Goal: Task Accomplishment & Management: Manage account settings

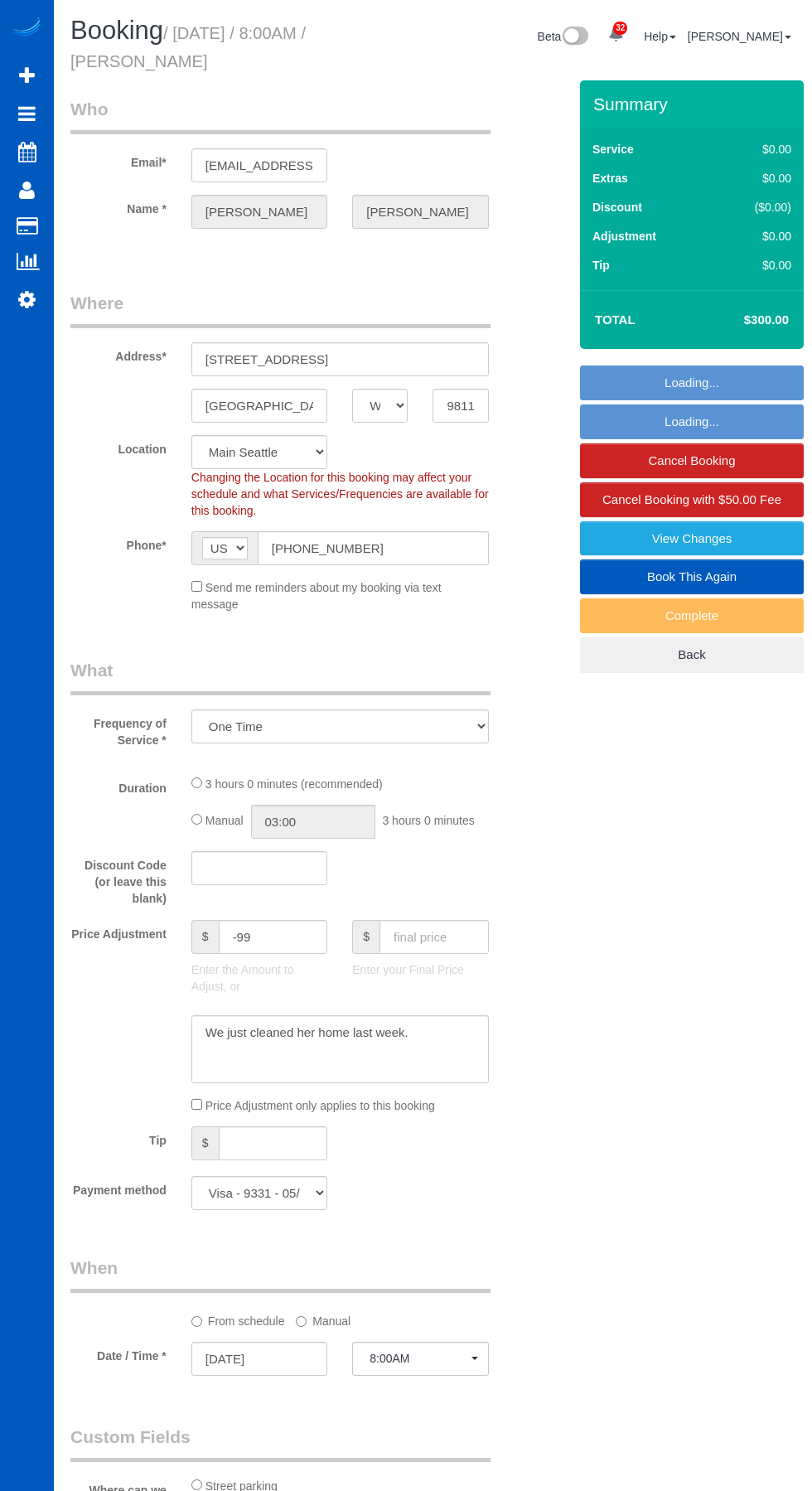
select select "WA"
select select "spot1"
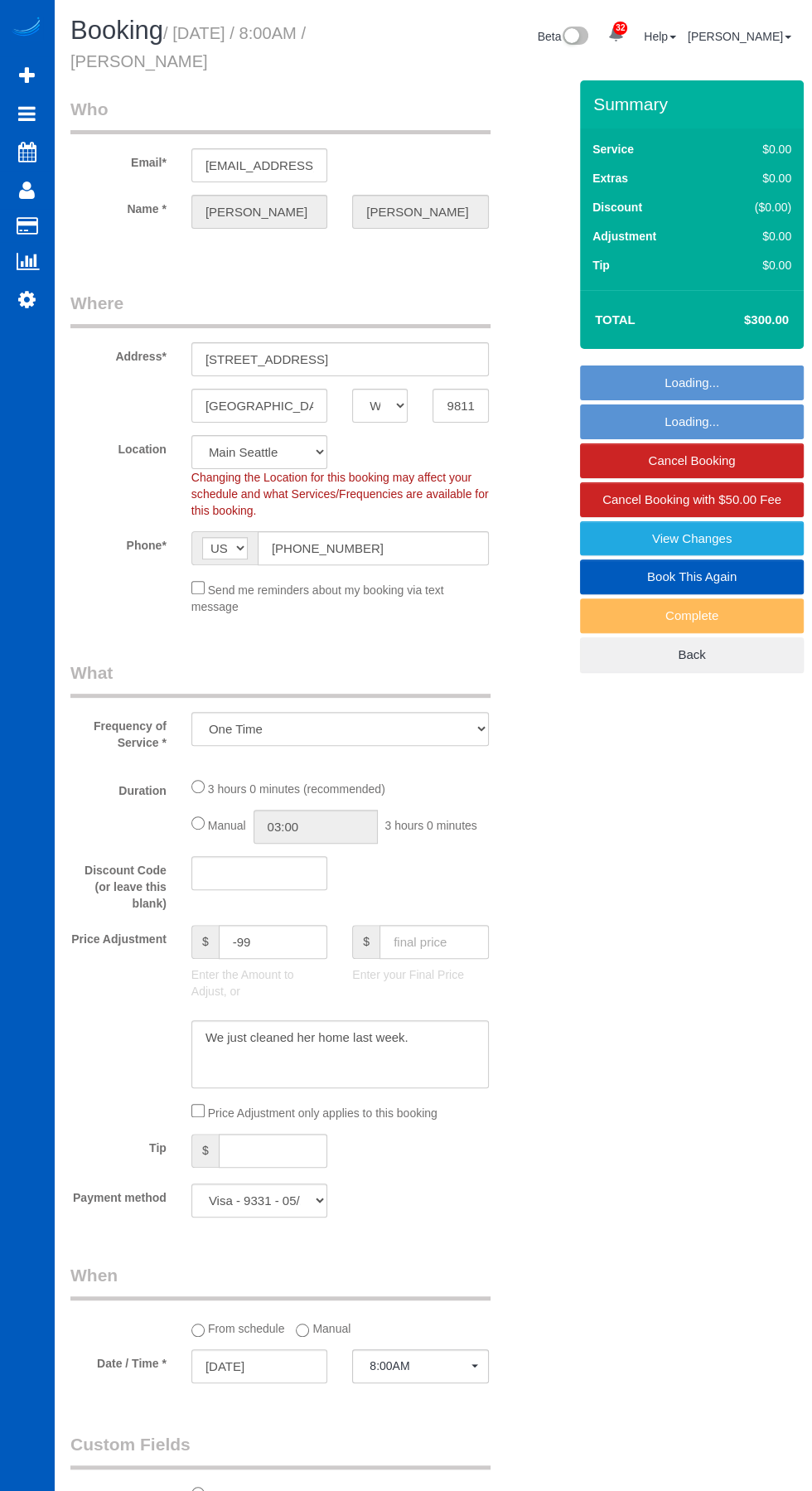
select select "object:1019"
select select "199"
select select "3501"
select select "4"
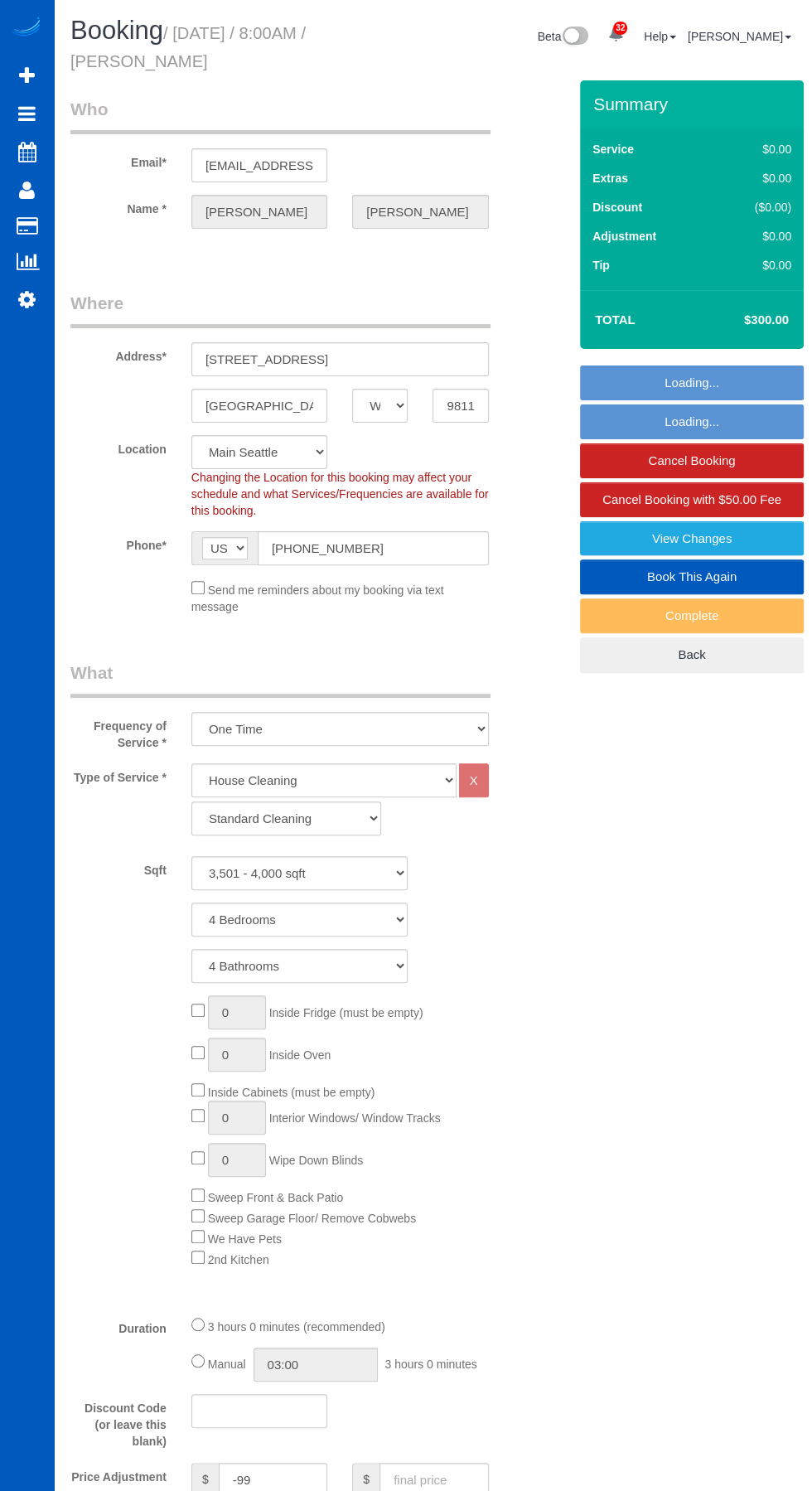
select select "3501"
select select "4"
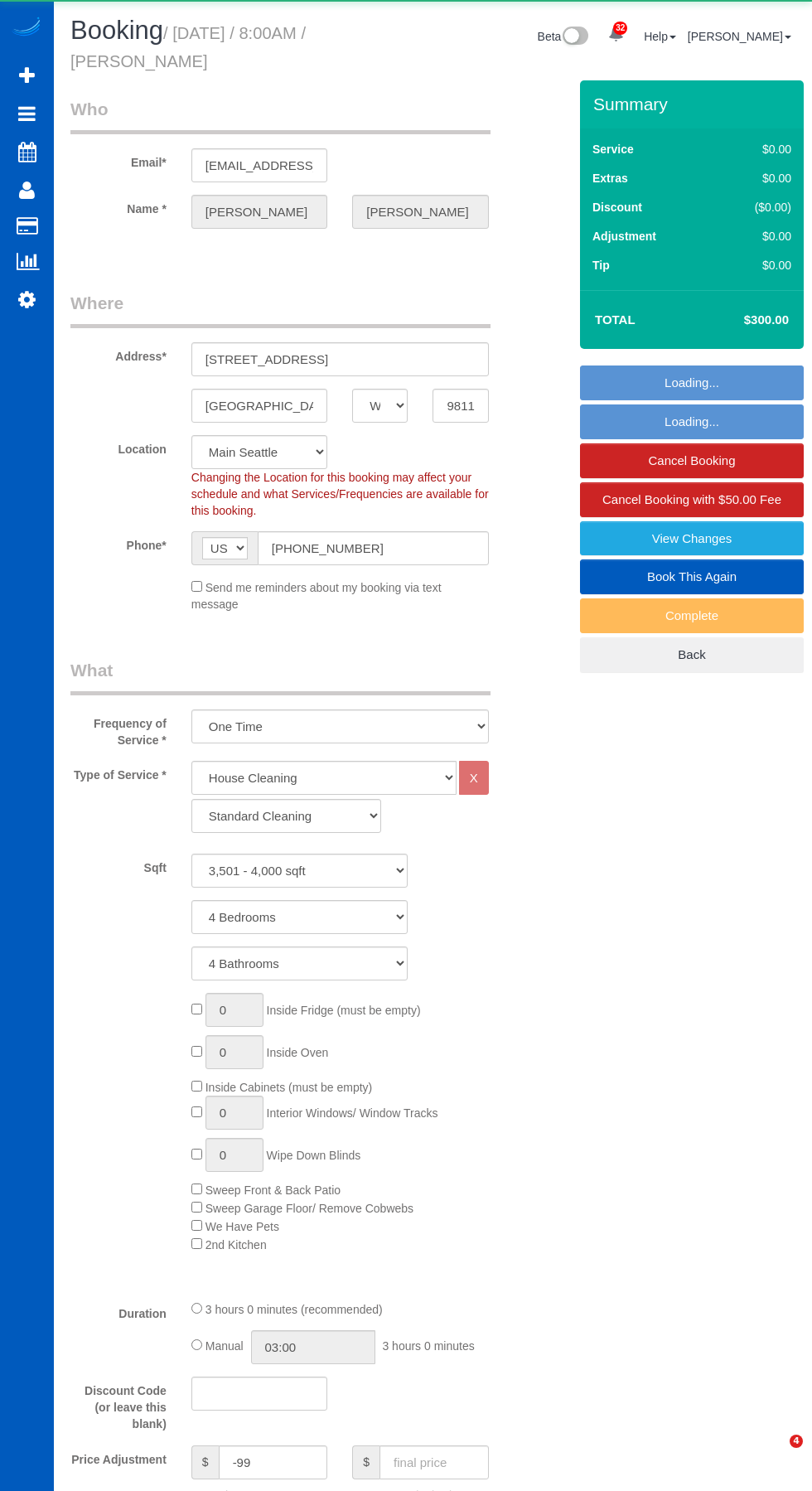
select select "WA"
select select "199"
select select "3501"
select select "4"
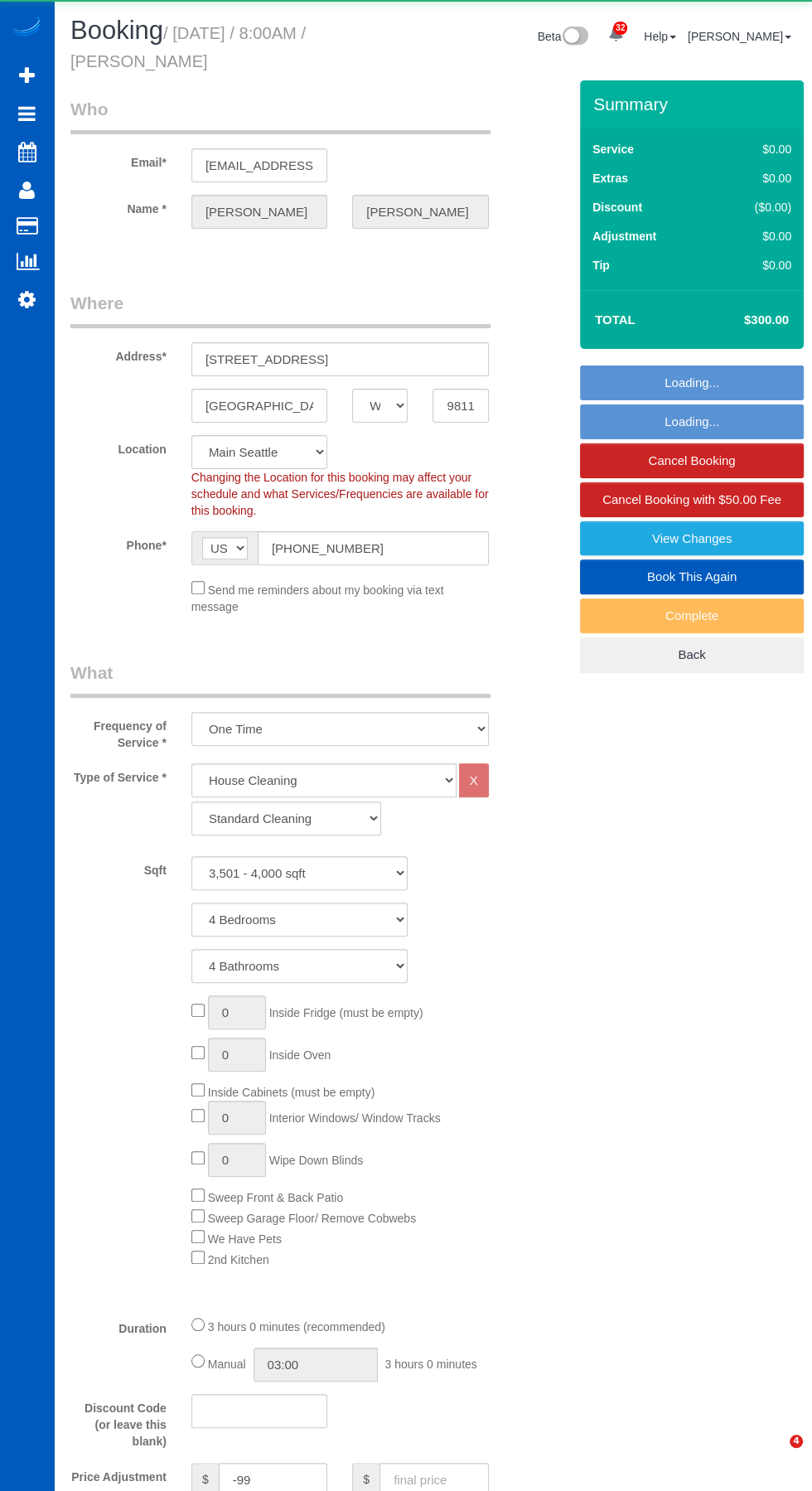
select select "object:1057"
select select "3501"
select select "4"
select select "spot1"
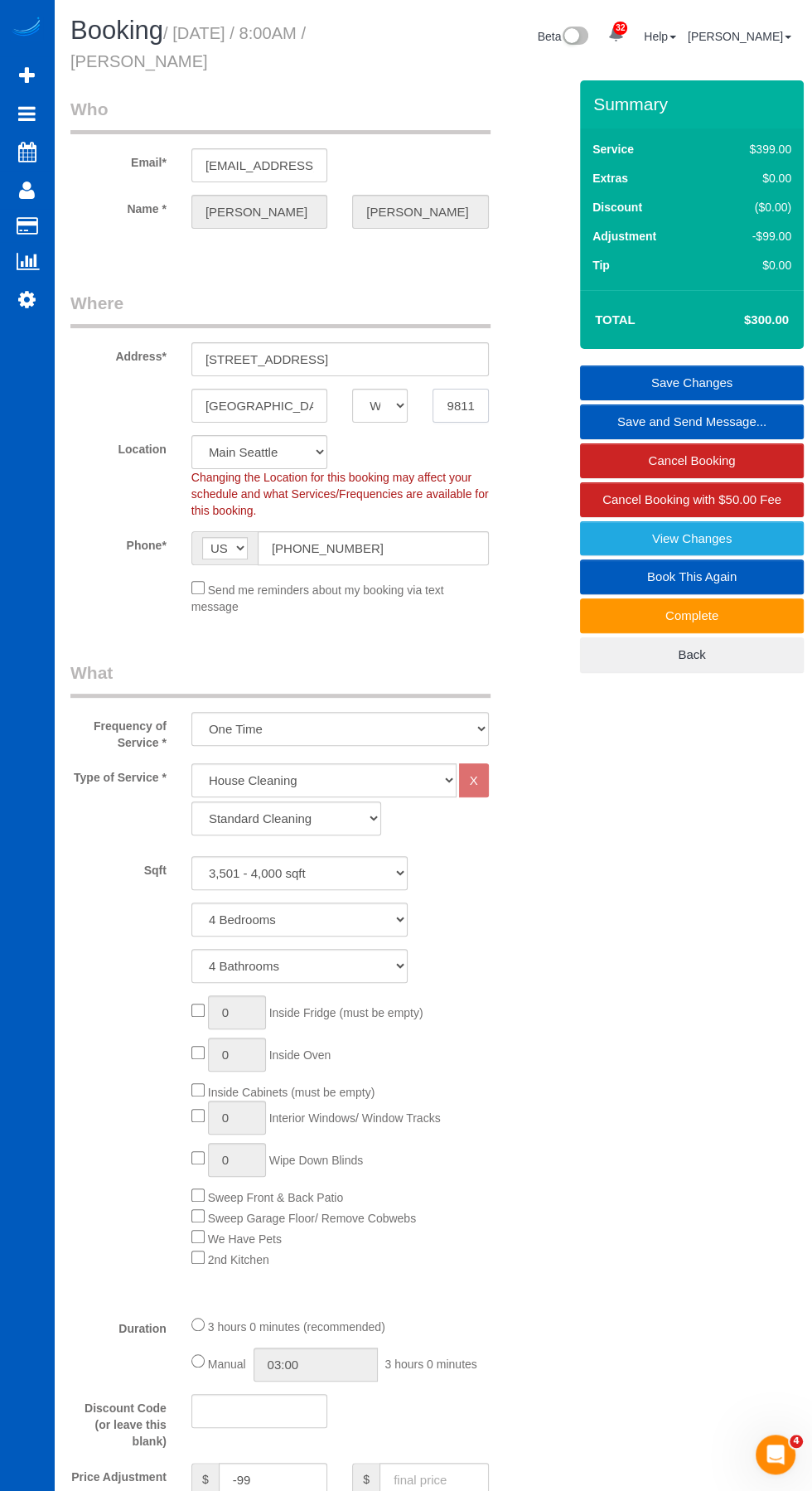
click at [462, 406] on input "98112" at bounding box center [460, 405] width 56 height 34
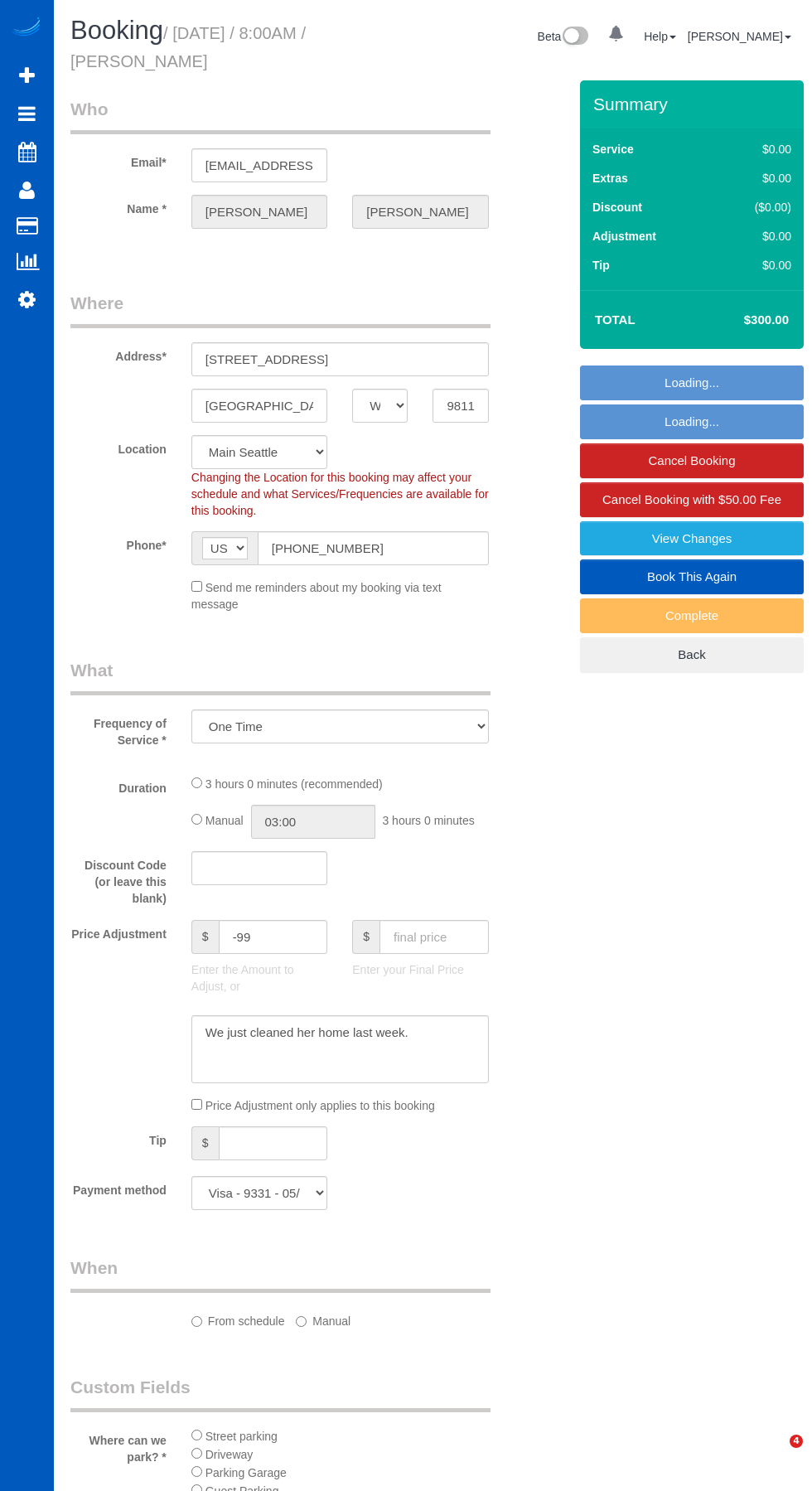
select select "WA"
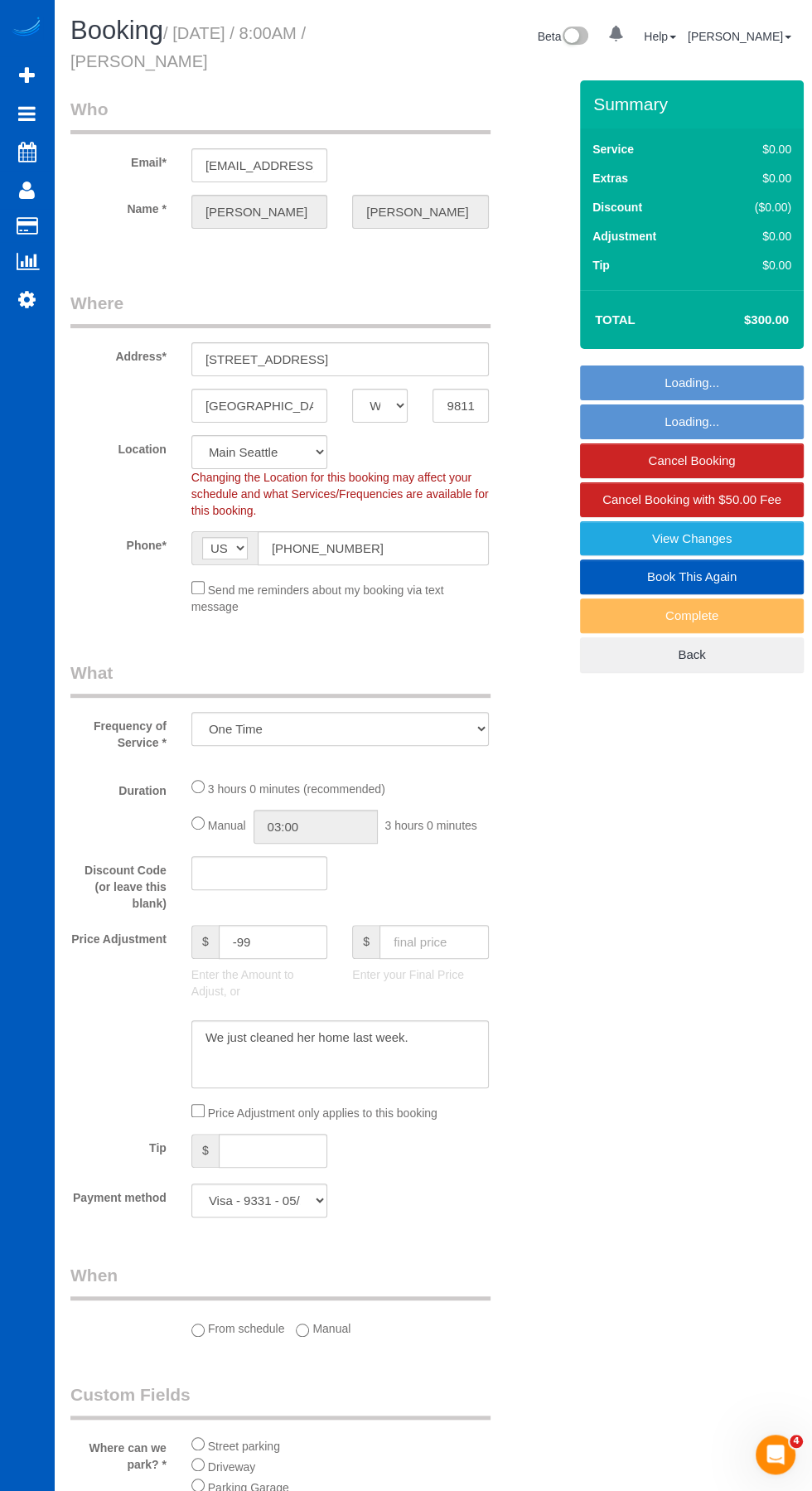
select select "object:1242"
select select "199"
select select "3501"
select select "4"
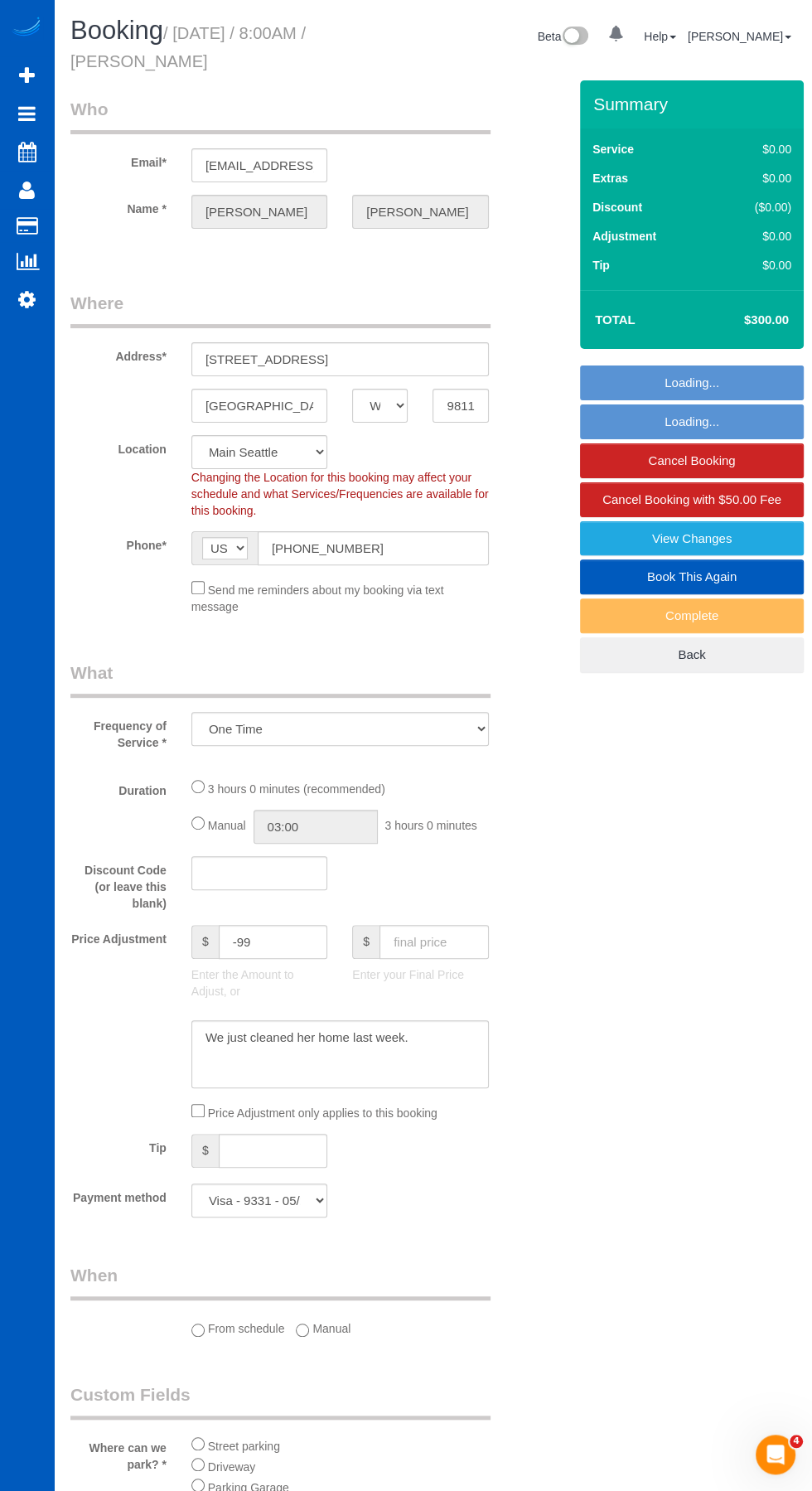
select select "spot1"
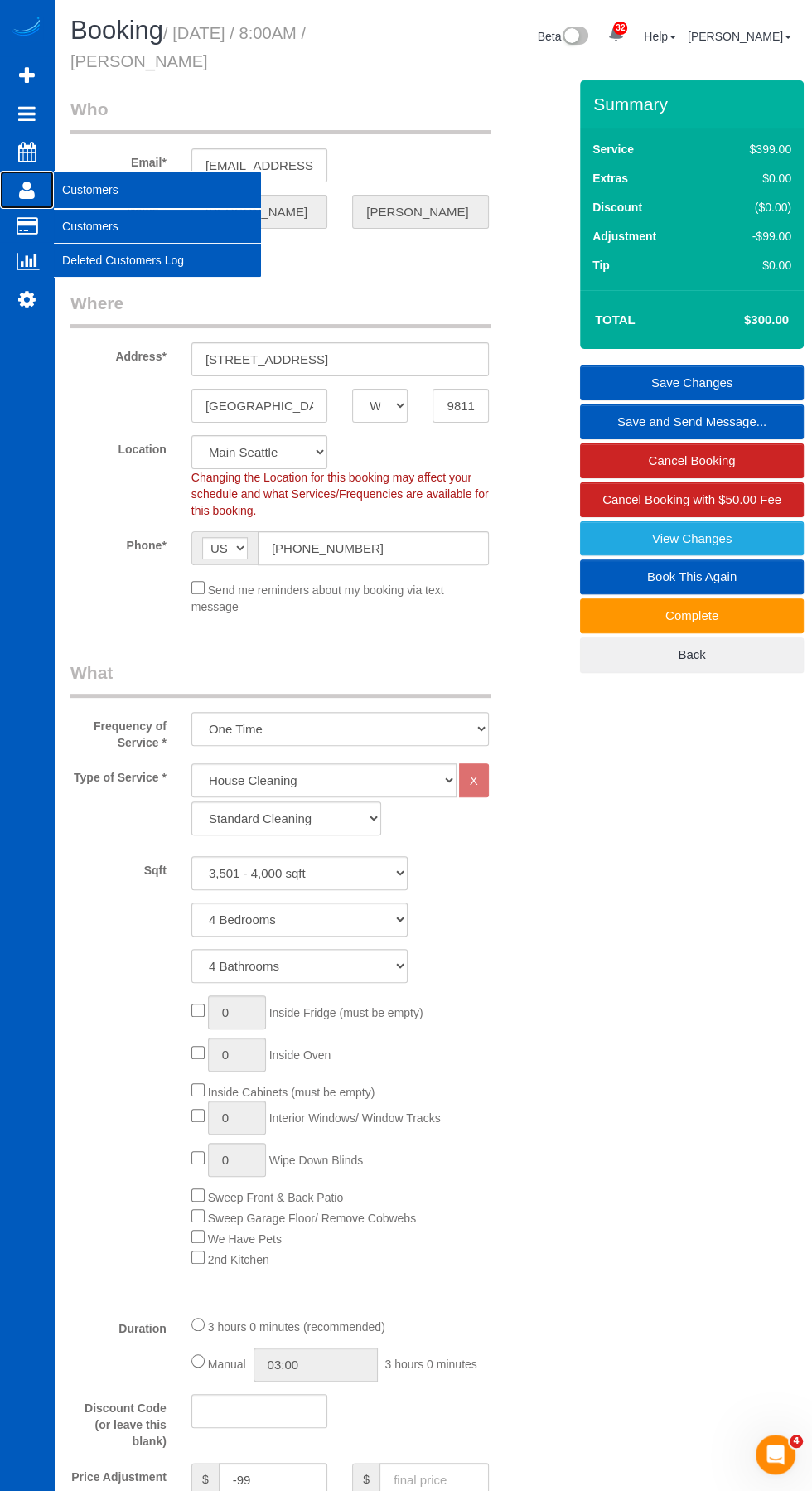
click at [30, 187] on icon at bounding box center [27, 189] width 15 height 20
click at [107, 228] on link "Customers" at bounding box center [158, 226] width 208 height 33
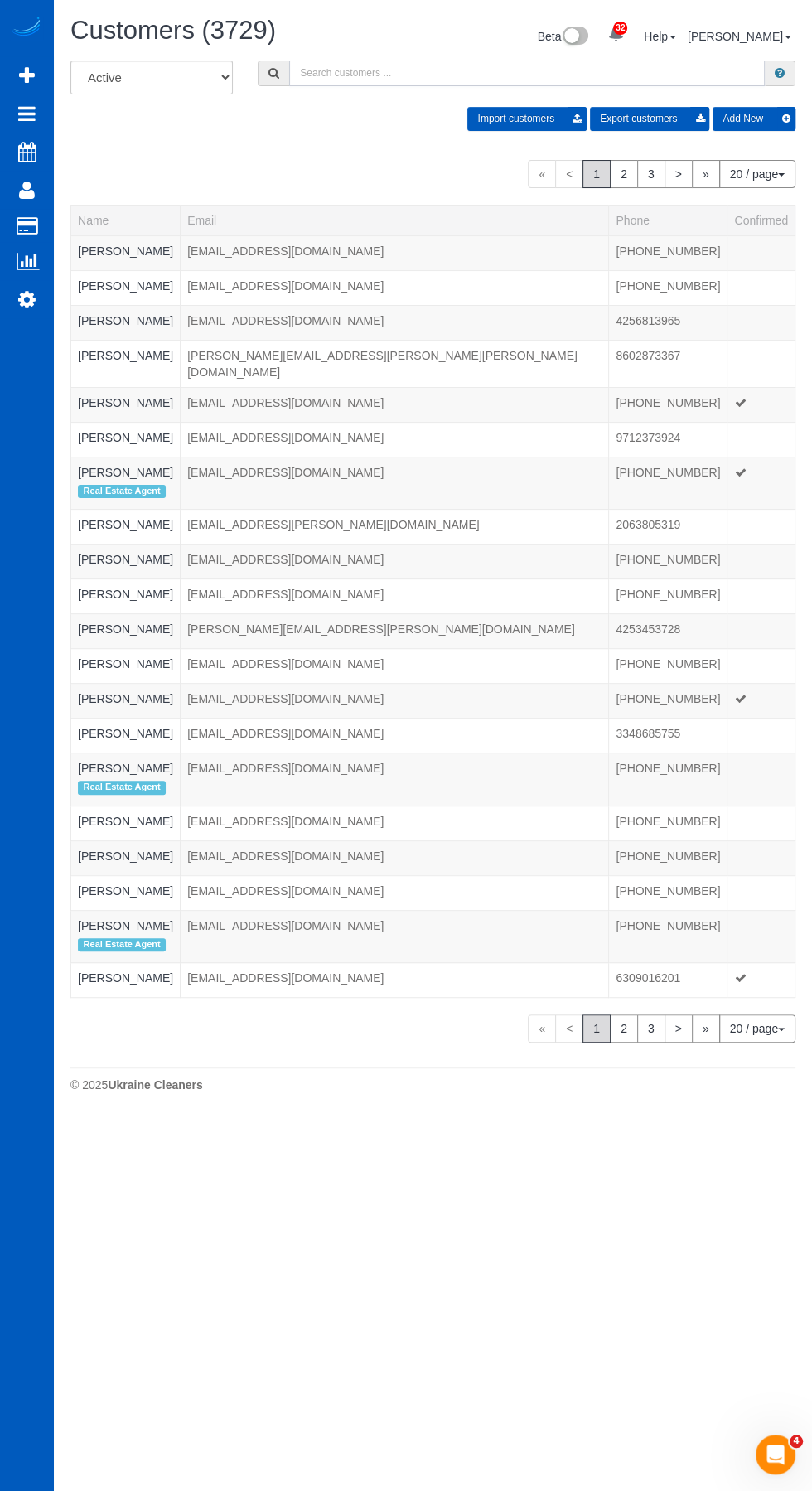
click at [365, 72] on input "text" at bounding box center [527, 73] width 476 height 26
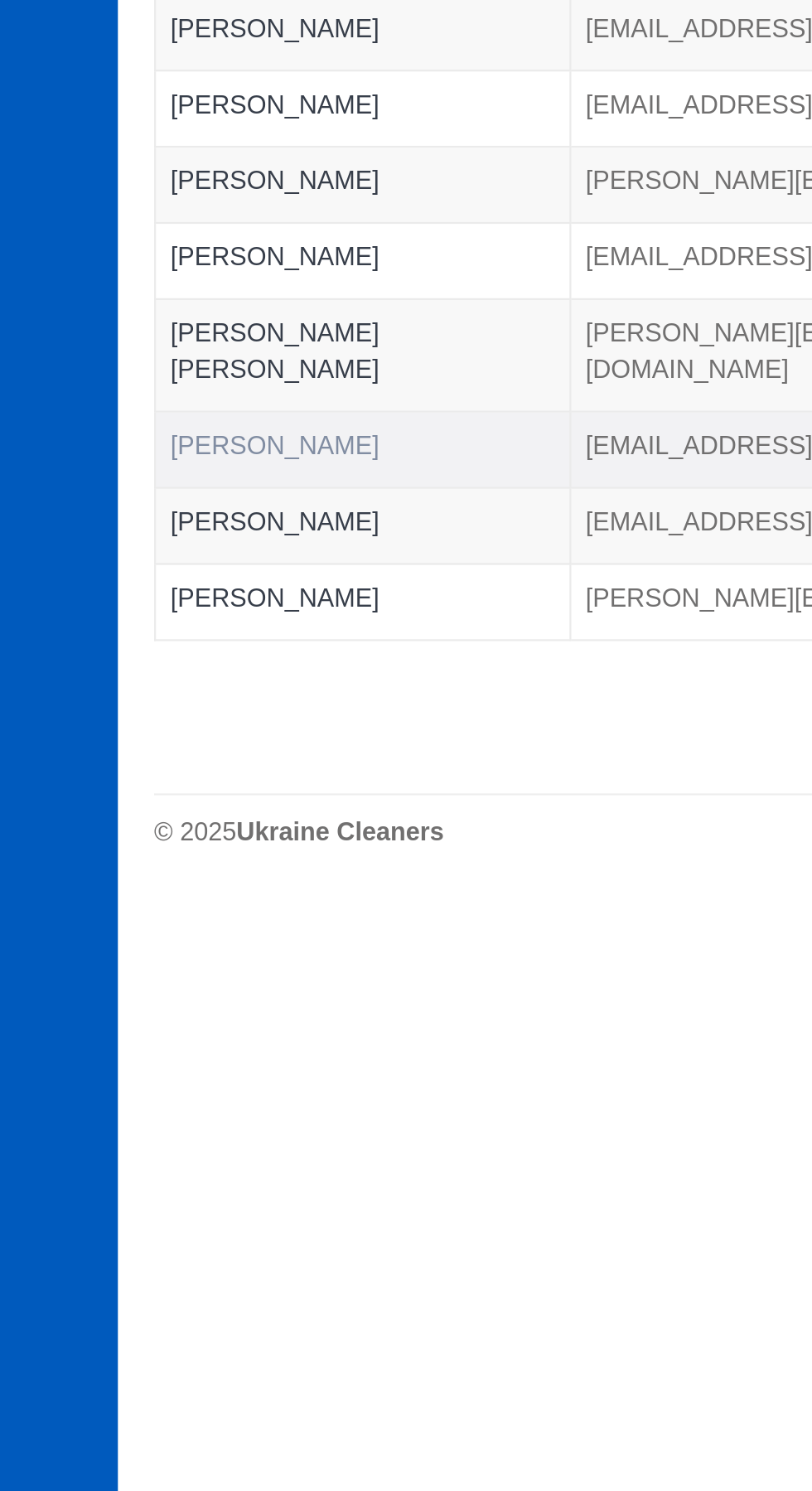
type input "[PERSON_NAME]"
click at [135, 899] on link "Linda Whatley" at bounding box center [125, 906] width 95 height 13
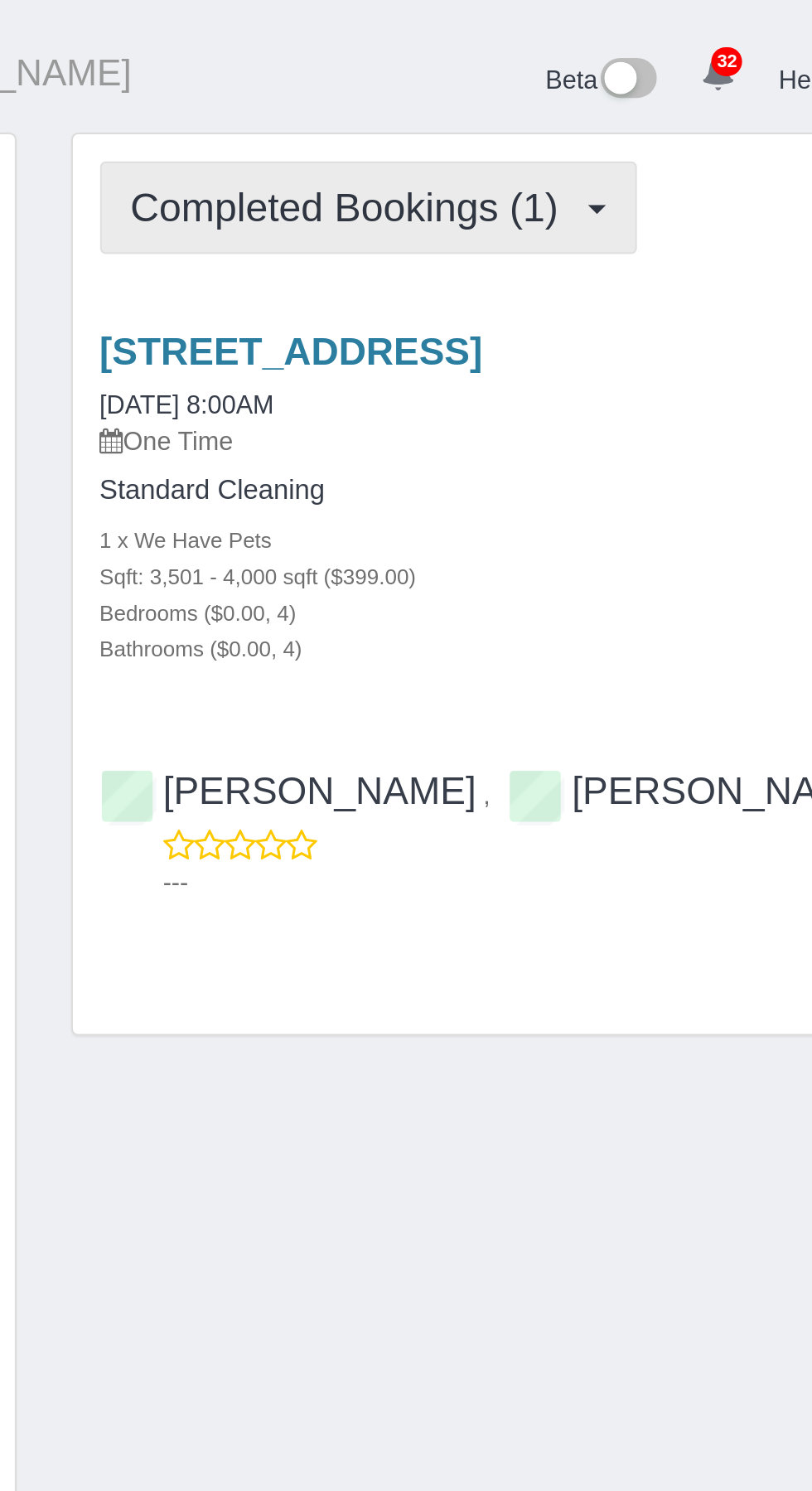
click at [542, 98] on span "Completed Bookings (1)" at bounding box center [450, 95] width 204 height 21
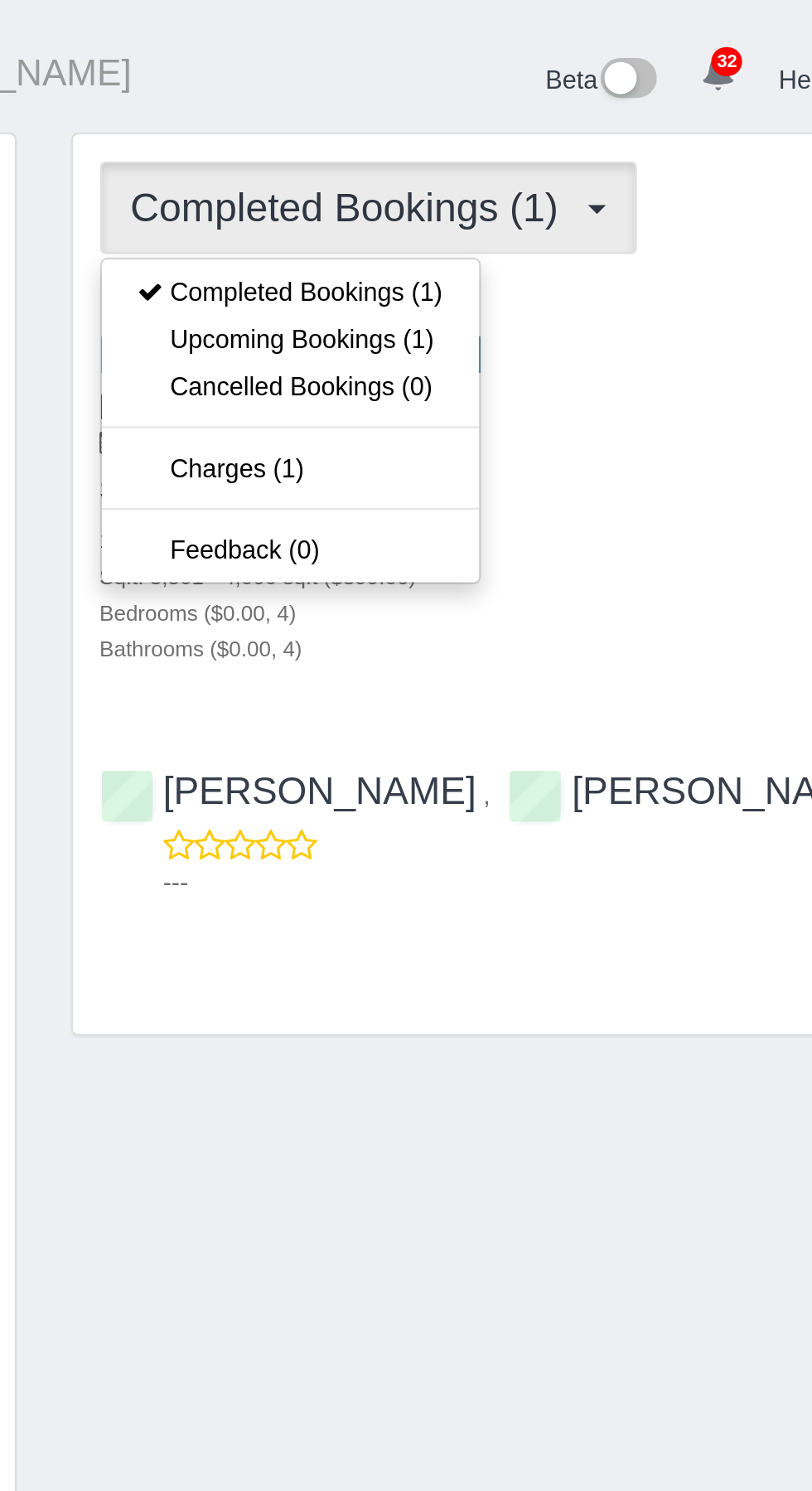
click at [535, 578] on div at bounding box center [406, 745] width 812 height 1491
